Goal: Task Accomplishment & Management: Manage account settings

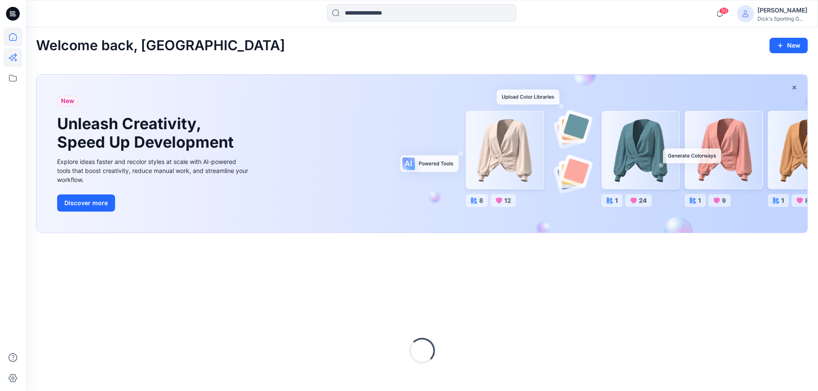
click at [21, 60] on icon at bounding box center [12, 57] width 19 height 19
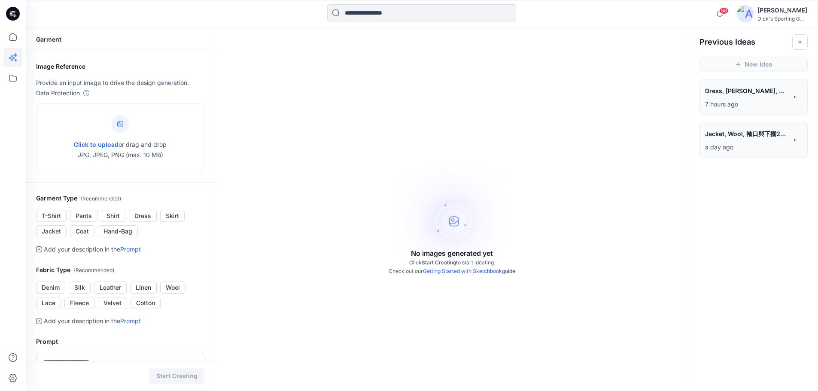
click at [769, 99] on div "**********" at bounding box center [746, 92] width 82 height 15
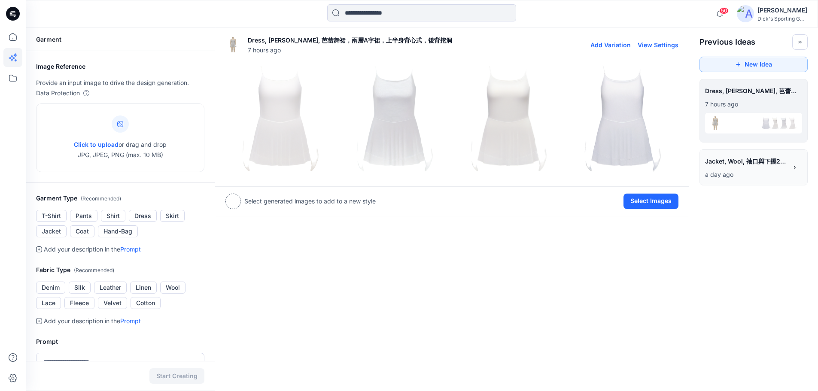
drag, startPoint x: 429, startPoint y: 118, endPoint x: 359, endPoint y: 118, distance: 69.6
click at [359, 118] on img at bounding box center [395, 121] width 110 height 110
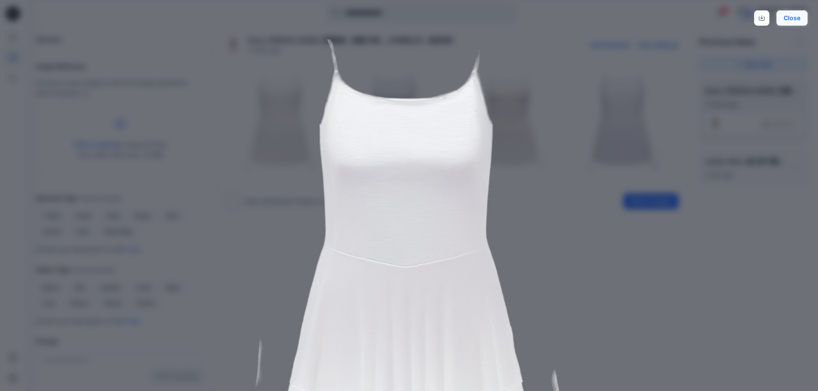
click at [796, 20] on button "Close" at bounding box center [792, 17] width 31 height 15
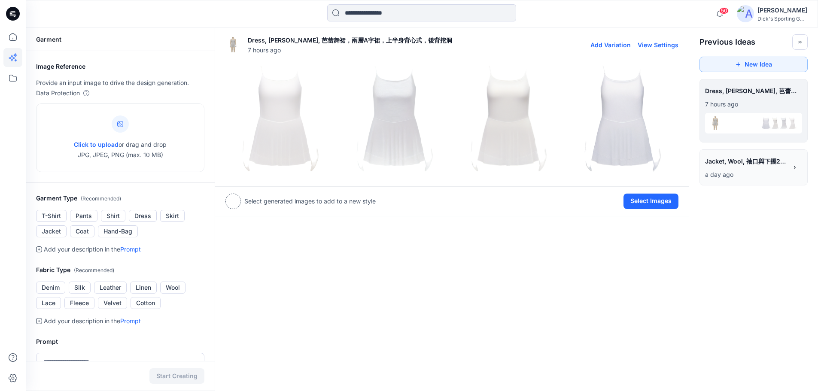
click at [297, 135] on img at bounding box center [281, 121] width 110 height 110
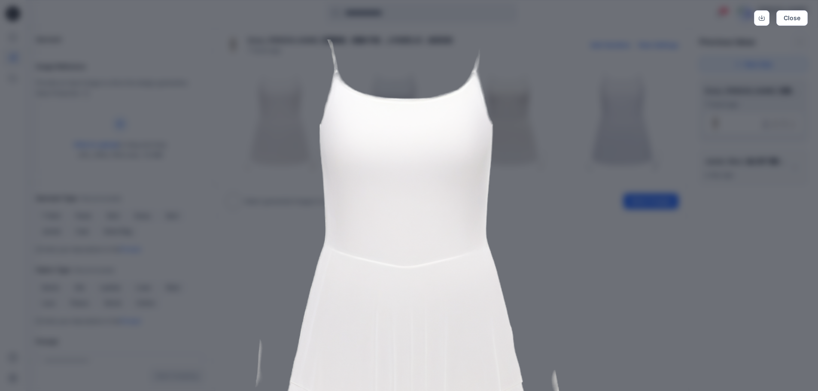
drag, startPoint x: 422, startPoint y: 232, endPoint x: 433, endPoint y: 213, distance: 22.0
click at [433, 213] on img at bounding box center [409, 260] width 440 height 440
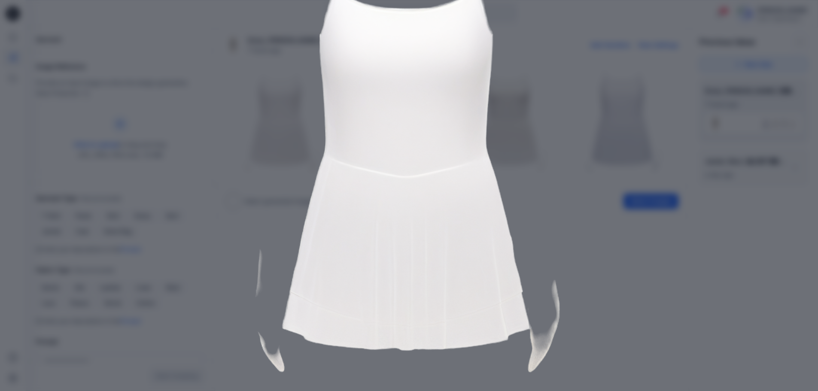
scroll to position [91, 0]
drag, startPoint x: 368, startPoint y: 308, endPoint x: 369, endPoint y: 332, distance: 24.1
click at [369, 332] on img at bounding box center [409, 168] width 440 height 440
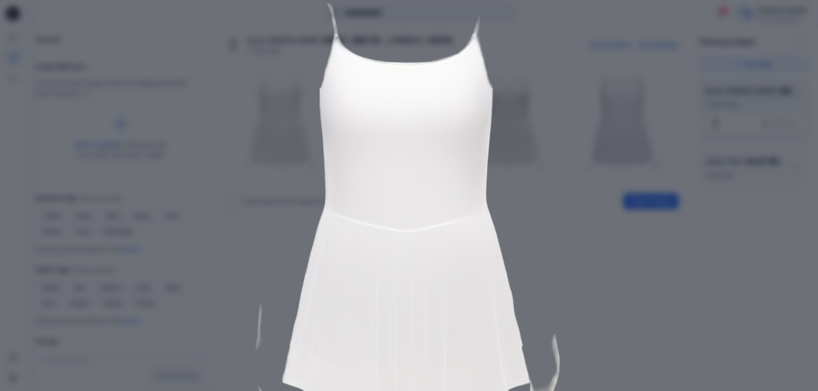
scroll to position [0, 0]
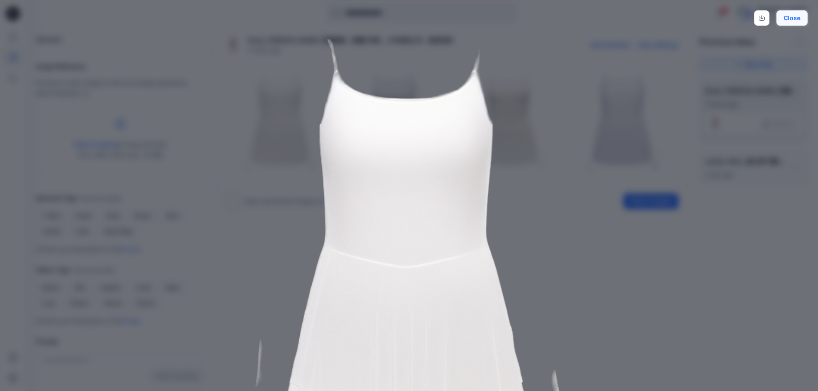
click at [799, 18] on button "Close" at bounding box center [792, 17] width 31 height 15
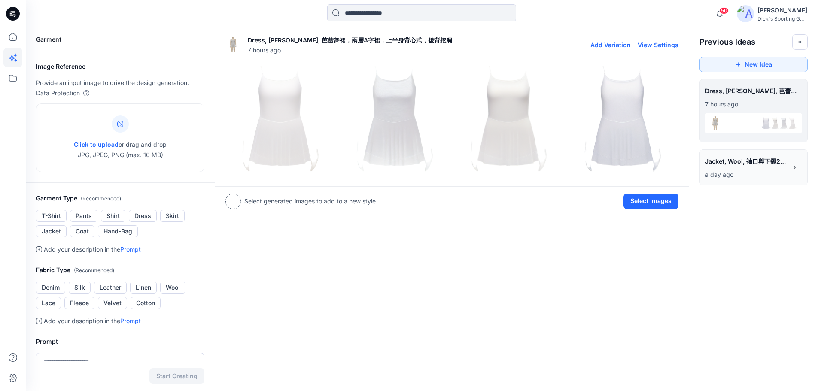
click at [402, 128] on img at bounding box center [395, 121] width 110 height 110
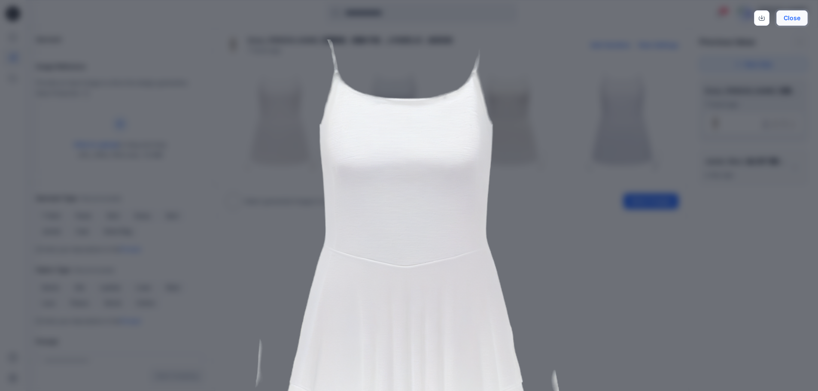
click at [792, 22] on button "Close" at bounding box center [792, 17] width 31 height 15
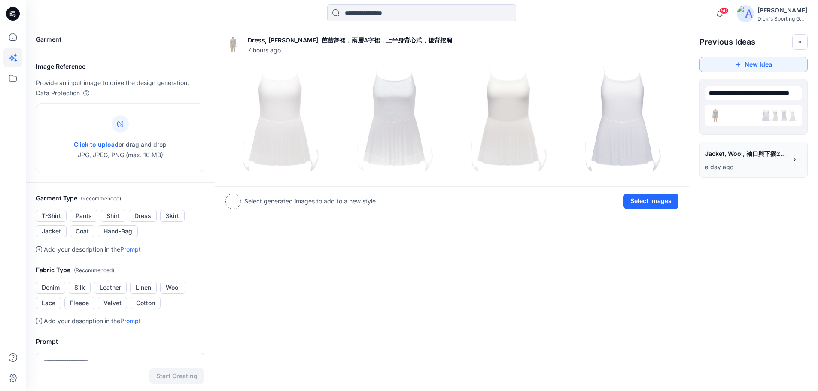
click at [796, 94] on div "**********" at bounding box center [753, 93] width 97 height 17
click at [795, 100] on input "**********" at bounding box center [753, 93] width 97 height 15
click at [765, 121] on img at bounding box center [766, 123] width 14 height 14
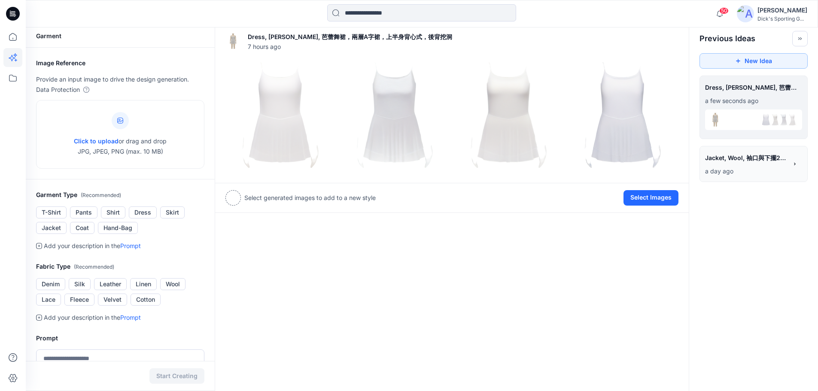
drag, startPoint x: 765, startPoint y: 120, endPoint x: 802, endPoint y: 212, distance: 99.1
click at [802, 213] on div "**********" at bounding box center [422, 285] width 792 height 522
click at [797, 39] on button "Toggle idea bar" at bounding box center [799, 38] width 15 height 15
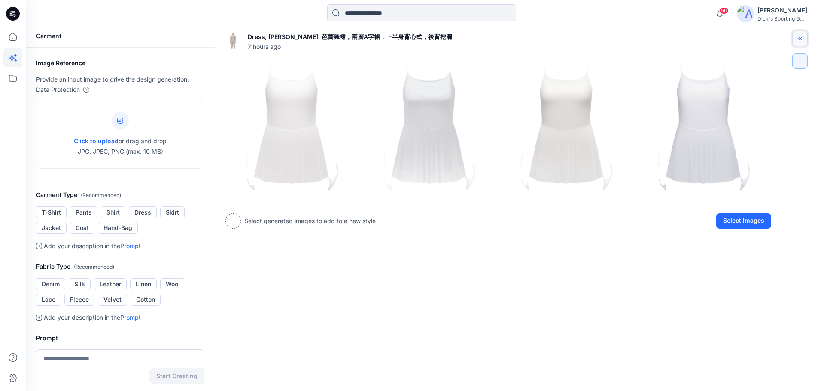
click at [798, 37] on icon "Toggle idea bar" at bounding box center [800, 39] width 6 height 6
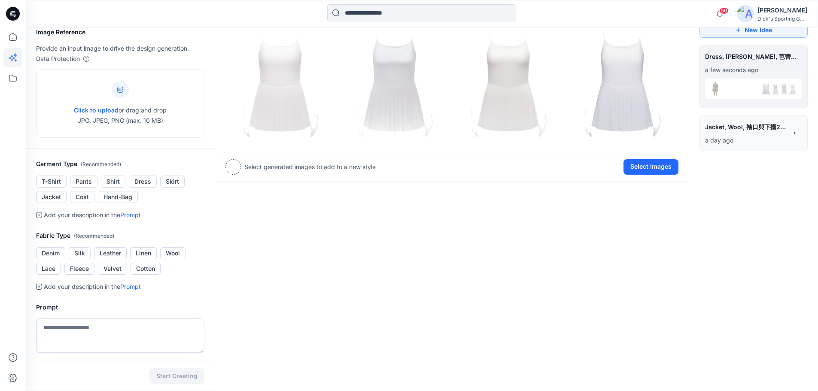
scroll to position [0, 0]
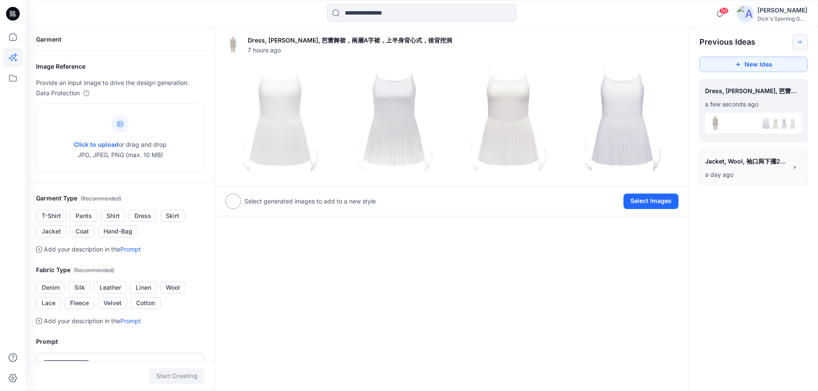
click at [780, 174] on p "a day ago" at bounding box center [746, 175] width 82 height 10
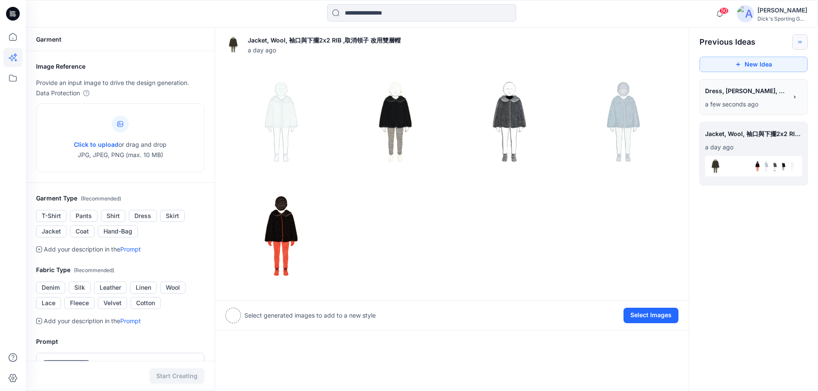
click at [794, 98] on icon at bounding box center [795, 97] width 6 height 6
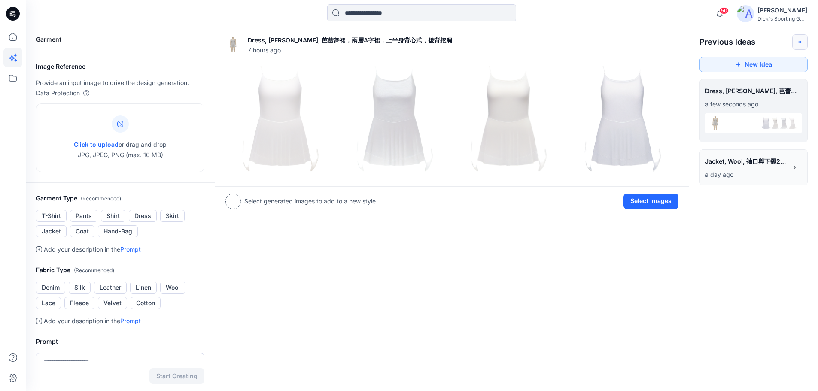
click at [793, 165] on icon at bounding box center [795, 168] width 6 height 6
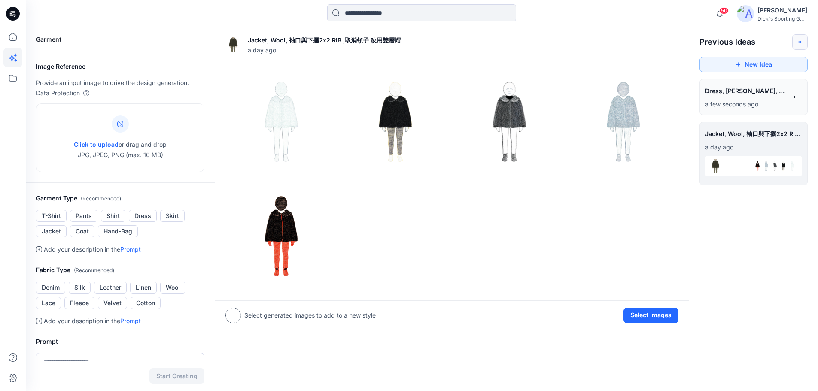
click at [734, 94] on span "Dress, [PERSON_NAME], 芭蕾舞裙，兩層A字裙，上半身背心式，後背挖洞" at bounding box center [746, 91] width 82 height 12
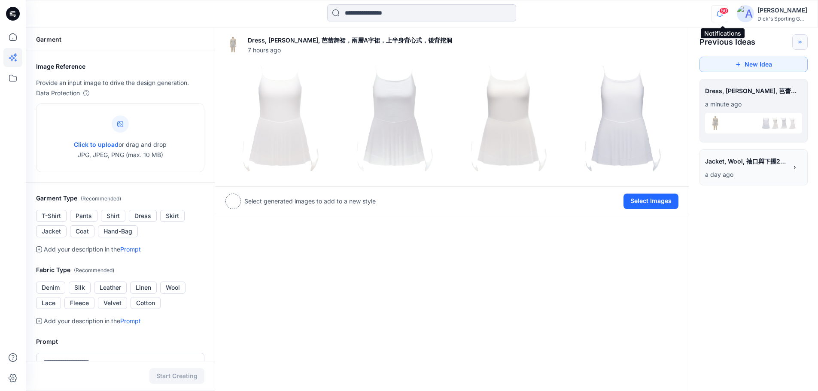
click at [719, 12] on icon "button" at bounding box center [720, 13] width 16 height 17
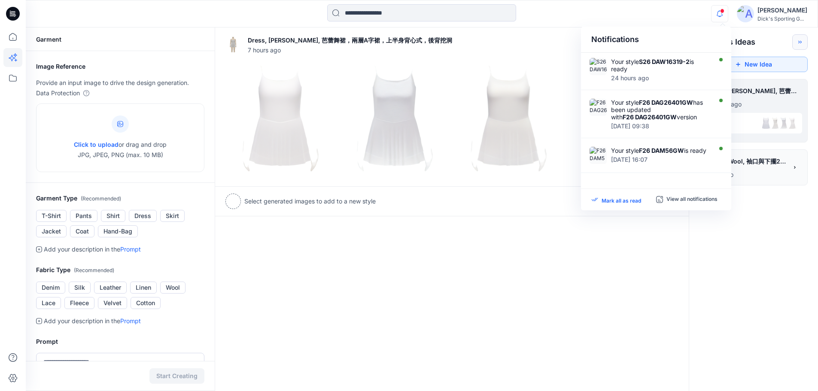
click at [616, 203] on p "Mark all as read" at bounding box center [622, 200] width 40 height 8
click at [705, 18] on div "Notifications Your style S26 DAW16319-2 is ready 24 hours ago Your style F26 DA…" at bounding box center [422, 13] width 792 height 19
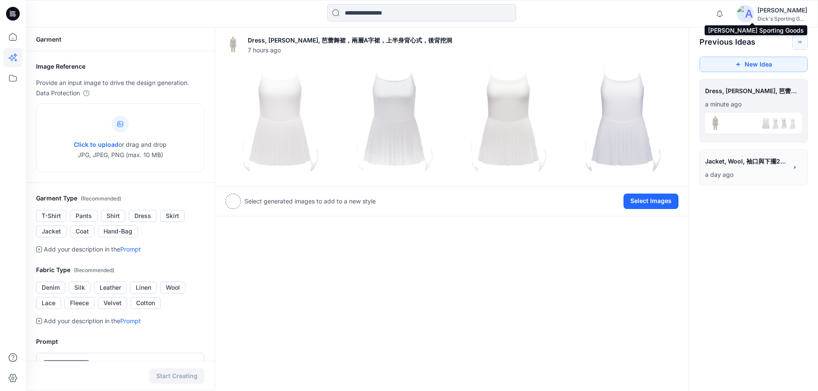
click at [767, 17] on div "Dick's Sporting G..." at bounding box center [783, 18] width 50 height 6
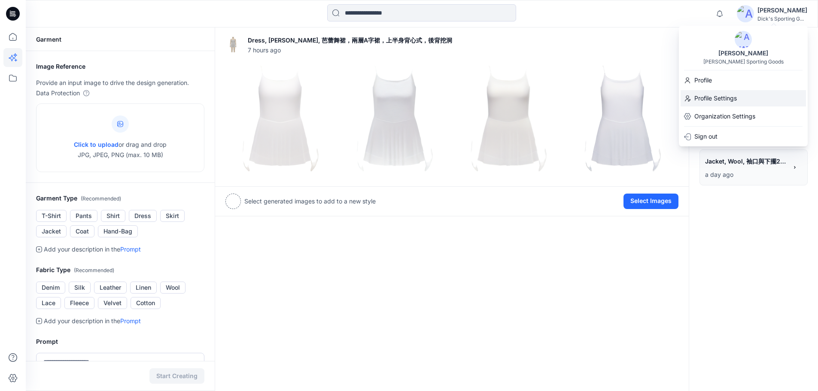
click at [722, 100] on p "Profile Settings" at bounding box center [716, 98] width 43 height 10
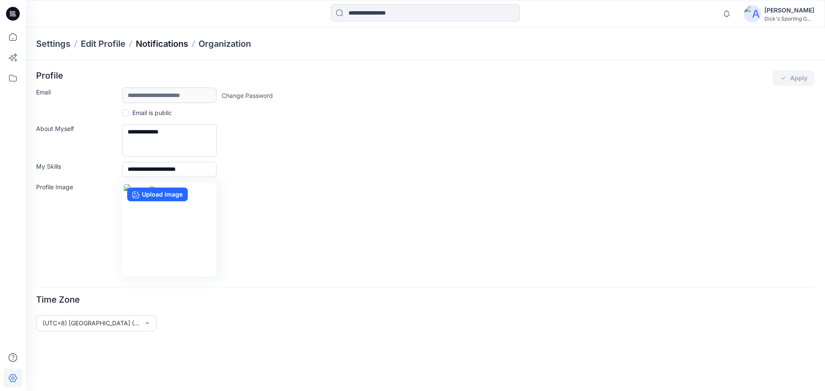
click at [164, 45] on p "Notifications" at bounding box center [162, 44] width 52 height 12
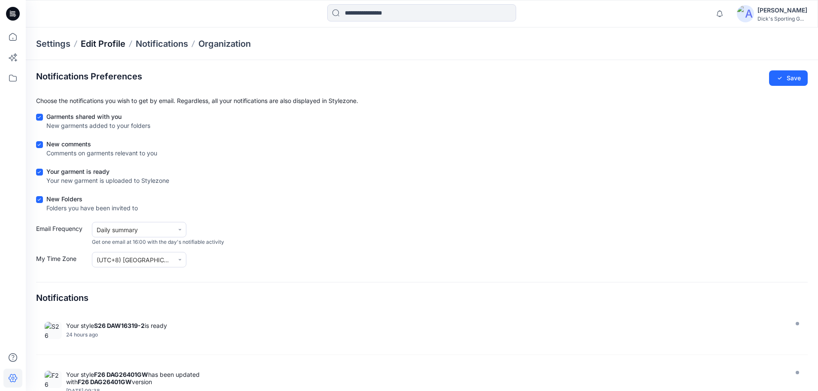
click at [99, 40] on p "Edit Profile" at bounding box center [103, 44] width 45 height 12
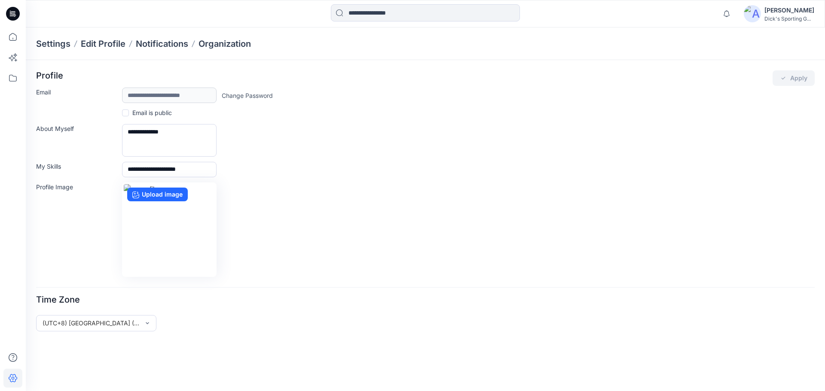
click at [49, 44] on p "Settings" at bounding box center [53, 44] width 34 height 12
click at [11, 57] on icon at bounding box center [12, 57] width 19 height 19
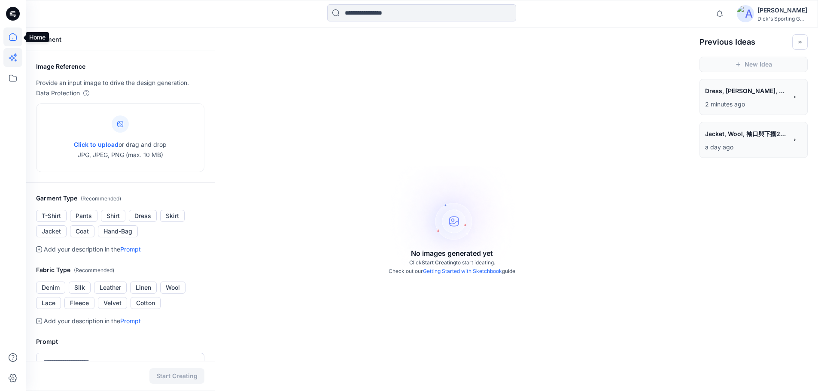
click at [11, 31] on icon at bounding box center [12, 36] width 19 height 19
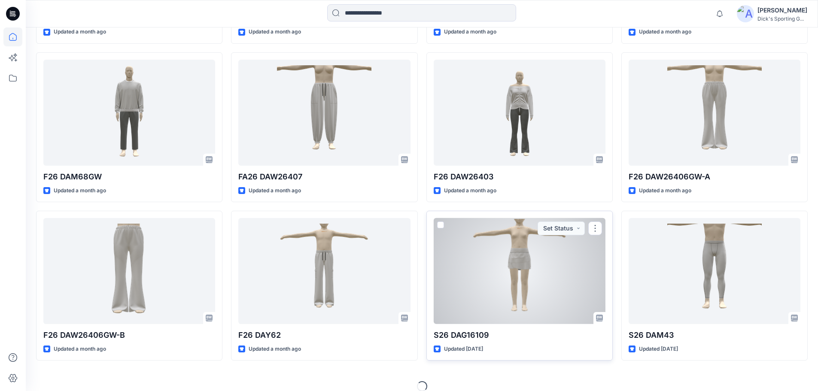
scroll to position [890, 0]
